Goal: Information Seeking & Learning: Learn about a topic

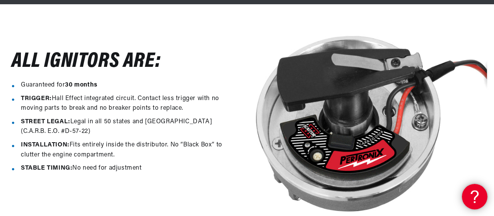
click at [472, 188] on icon at bounding box center [474, 196] width 12 height 58
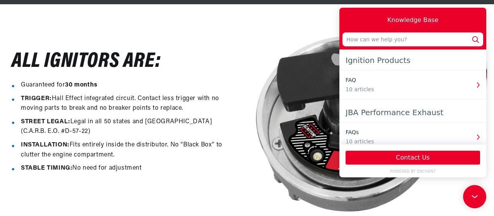
click at [304, 123] on img at bounding box center [370, 121] width 247 height 206
click at [476, 191] on icon at bounding box center [475, 197] width 12 height 58
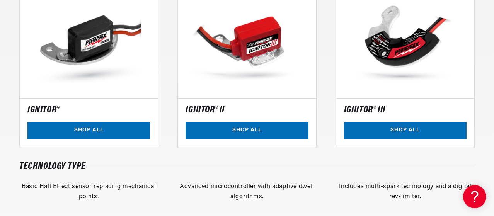
scroll to position [0, 289]
click at [89, 129] on link "SHOP ALL" at bounding box center [88, 130] width 123 height 17
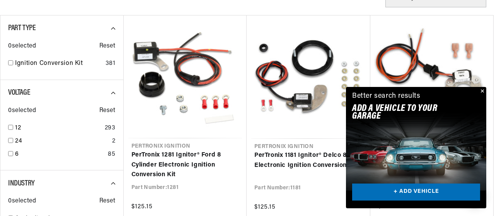
scroll to position [232, 0]
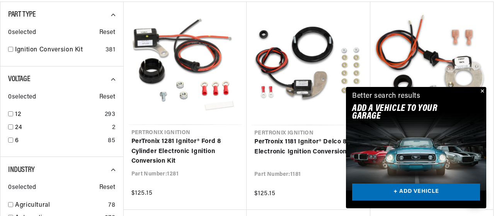
click at [481, 90] on button "Close" at bounding box center [481, 91] width 9 height 9
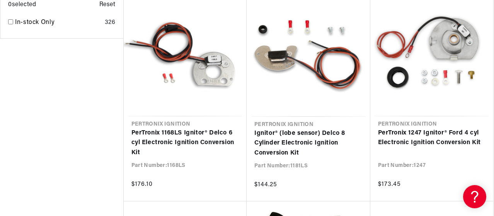
scroll to position [0, 0]
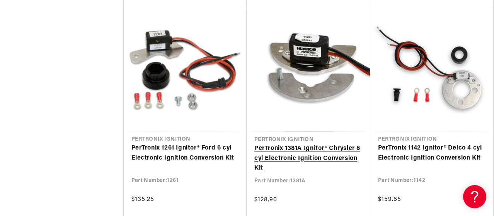
click at [297, 150] on link "PerTronix 1381A Ignitor® Chrysler 8 cyl Electronic Ignition Conversion Kit" at bounding box center [309, 159] width 108 height 30
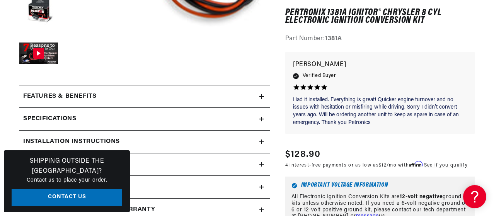
scroll to position [309, 0]
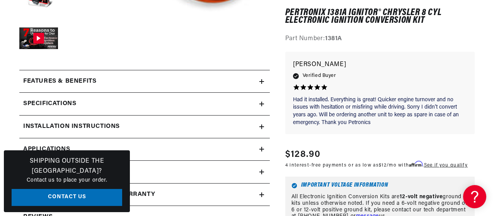
click at [262, 145] on link "Applications" at bounding box center [144, 149] width 251 height 23
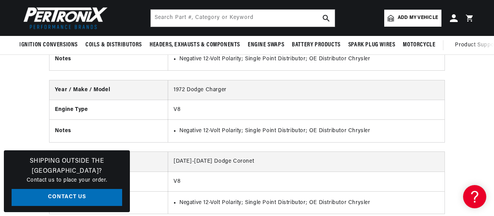
scroll to position [0, 289]
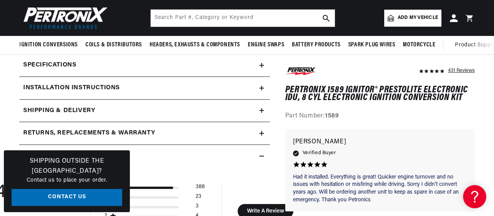
scroll to position [0, 289]
click at [258, 89] on div "Installation instructions" at bounding box center [139, 88] width 240 height 10
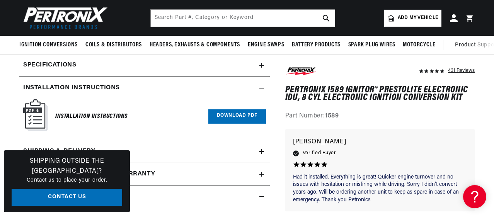
click at [236, 118] on link "Download PDF" at bounding box center [238, 116] width 58 height 14
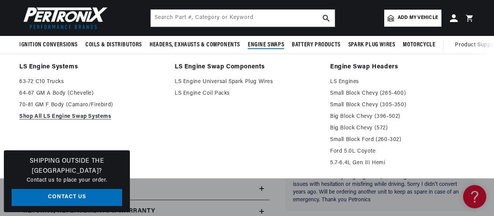
scroll to position [233, 0]
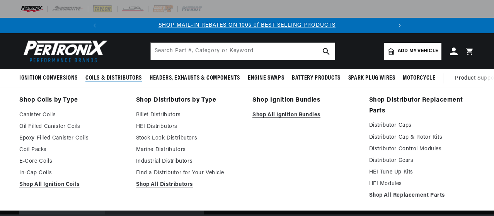
click at [108, 77] on span "Coils & Distributors" at bounding box center [113, 78] width 56 height 8
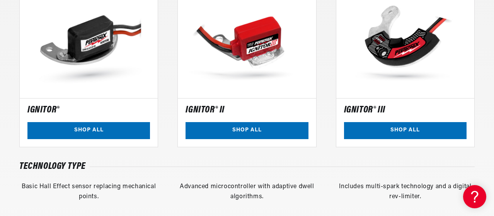
click at [246, 50] on img at bounding box center [247, 29] width 138 height 138
click at [242, 129] on link "SHOP ALL" at bounding box center [247, 130] width 123 height 17
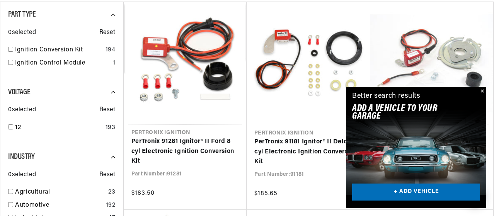
scroll to position [0, 289]
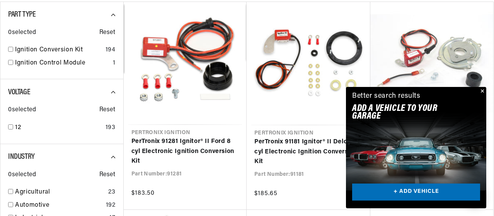
click at [481, 90] on button "Close" at bounding box center [481, 91] width 9 height 9
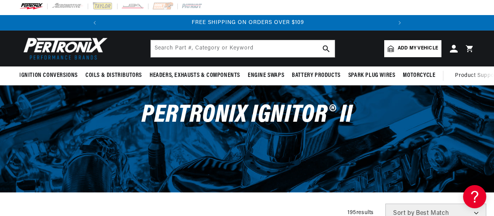
scroll to position [0, 0]
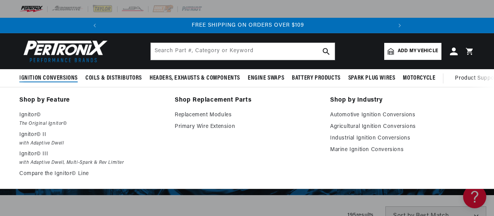
click at [48, 75] on summary "Ignition Conversions" at bounding box center [50, 78] width 62 height 18
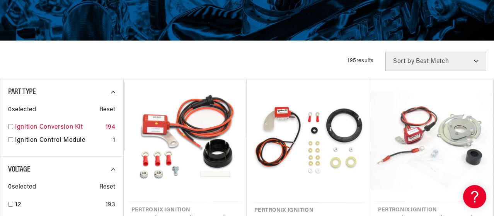
click at [10, 127] on input "checkbox" at bounding box center [10, 126] width 5 height 5
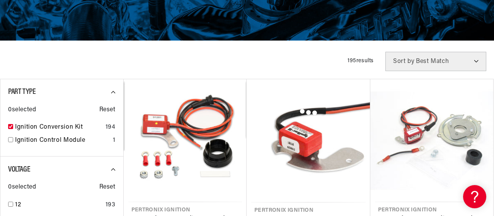
checkbox input "true"
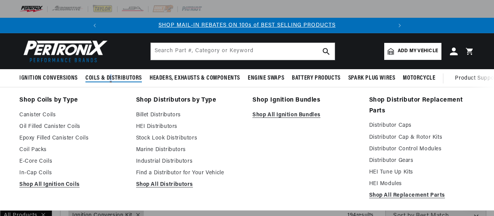
click at [109, 79] on span "Coils & Distributors" at bounding box center [113, 78] width 56 height 8
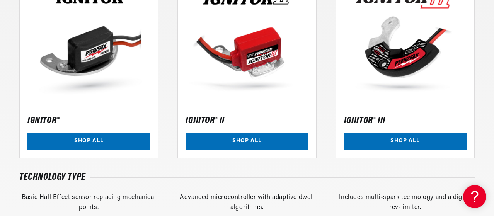
scroll to position [619, 0]
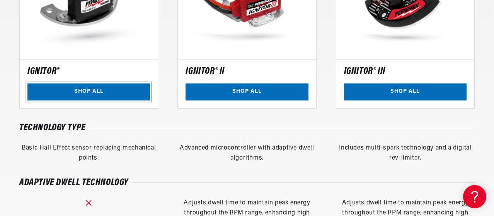
click at [88, 91] on link "SHOP ALL" at bounding box center [88, 92] width 123 height 17
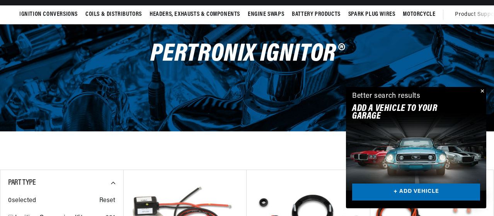
scroll to position [77, 0]
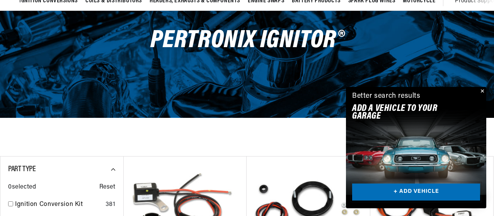
click at [404, 186] on link "+ ADD VEHICLE" at bounding box center [416, 192] width 128 height 17
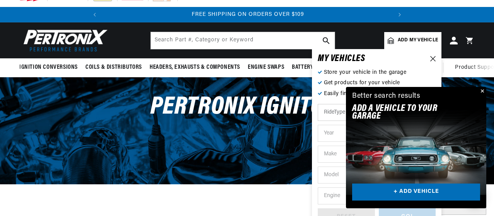
scroll to position [0, 0]
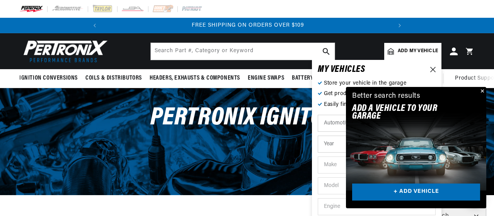
click at [482, 87] on button "Close" at bounding box center [481, 91] width 9 height 9
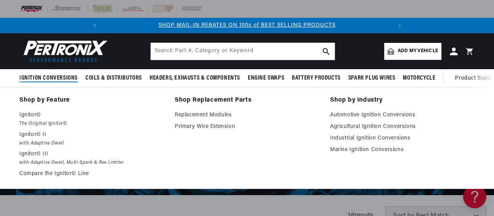
click at [43, 73] on summary "Ignition Conversions" at bounding box center [50, 78] width 62 height 18
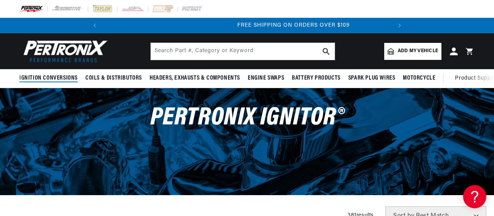
scroll to position [0, 289]
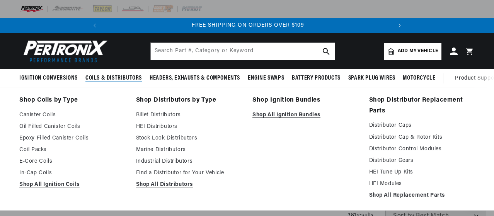
click at [108, 79] on span "Coils & Distributors" at bounding box center [113, 78] width 56 height 8
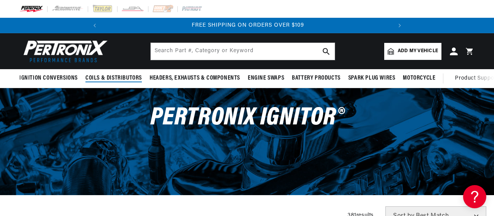
click at [101, 80] on span "Coils & Distributors" at bounding box center [113, 78] width 56 height 8
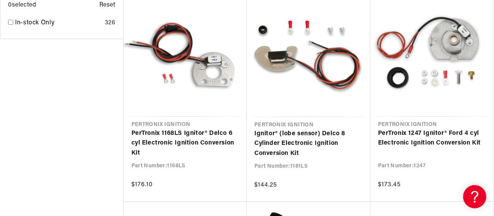
scroll to position [658, 0]
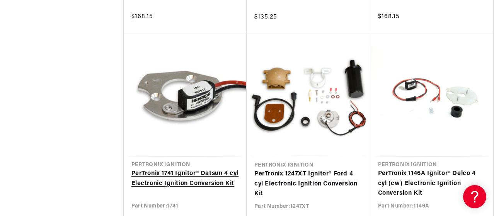
scroll to position [1663, 0]
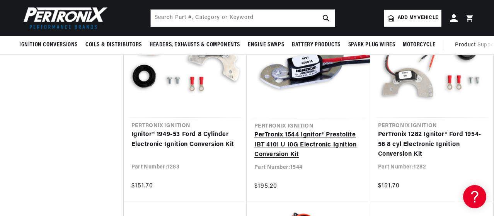
scroll to position [2321, 0]
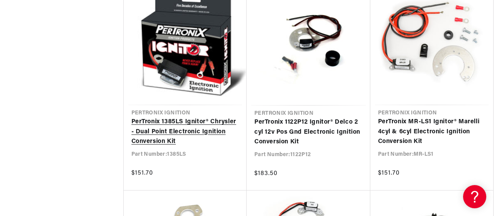
click at [174, 125] on link "PerTronix 1385LS Ignitor® Chrysler - Dual Point Electronic Ignition Conversion …" at bounding box center [186, 132] width 108 height 30
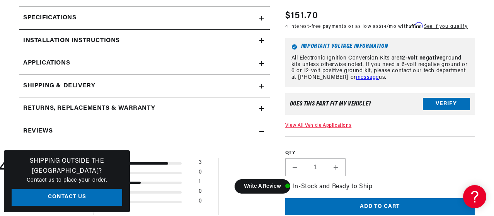
click at [258, 64] on link "Applications" at bounding box center [144, 63] width 251 height 23
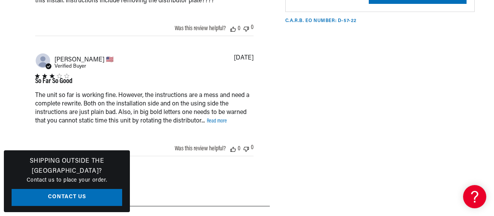
scroll to position [0, 289]
